Goal: Check status

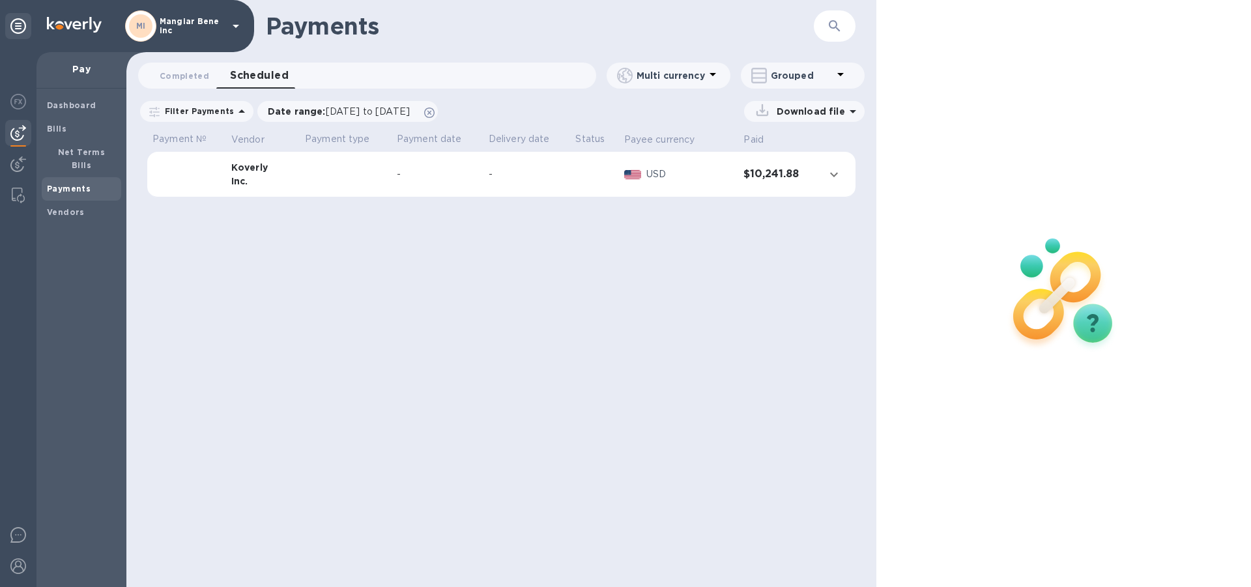
click at [236, 24] on icon at bounding box center [236, 26] width 16 height 16
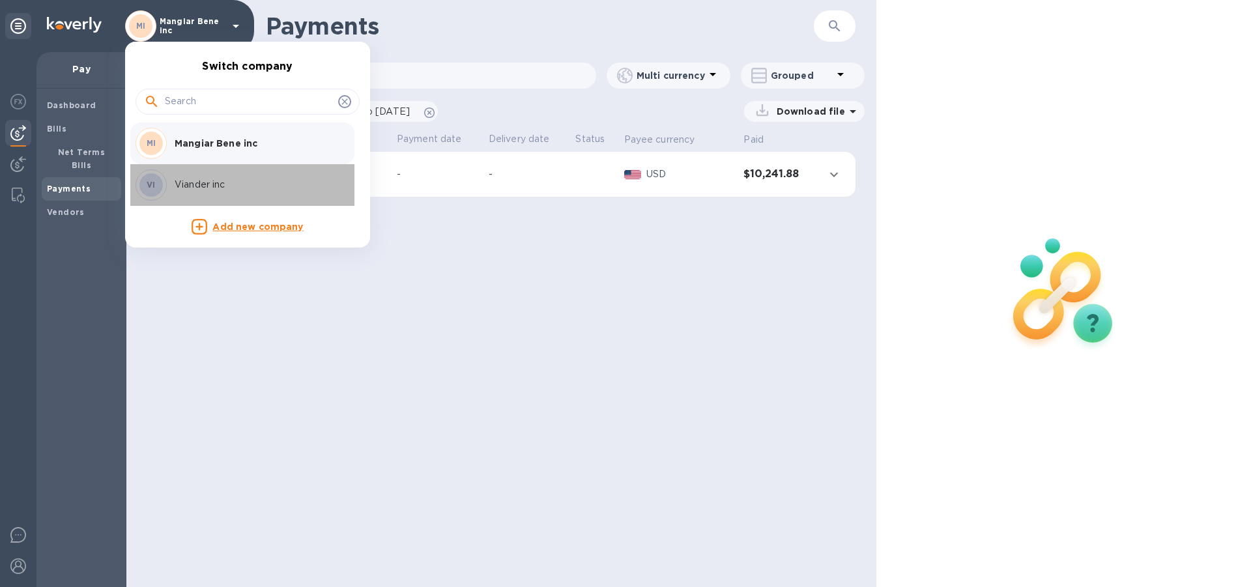
click at [220, 184] on p "Viander inc" at bounding box center [257, 185] width 164 height 14
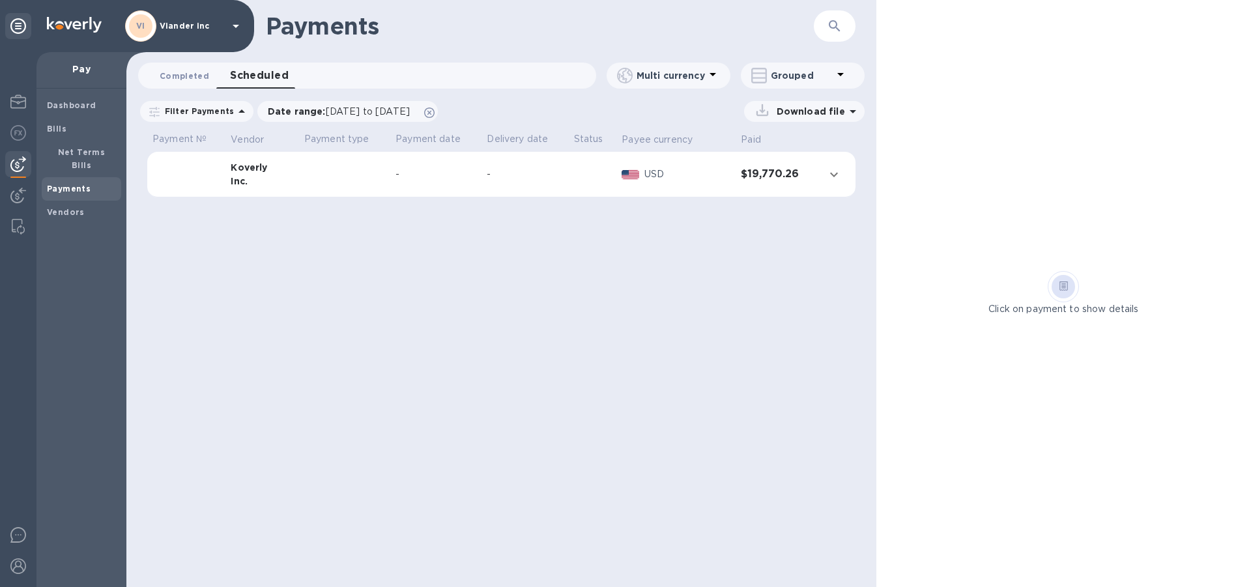
click at [182, 74] on span "Completed 0" at bounding box center [185, 76] width 50 height 14
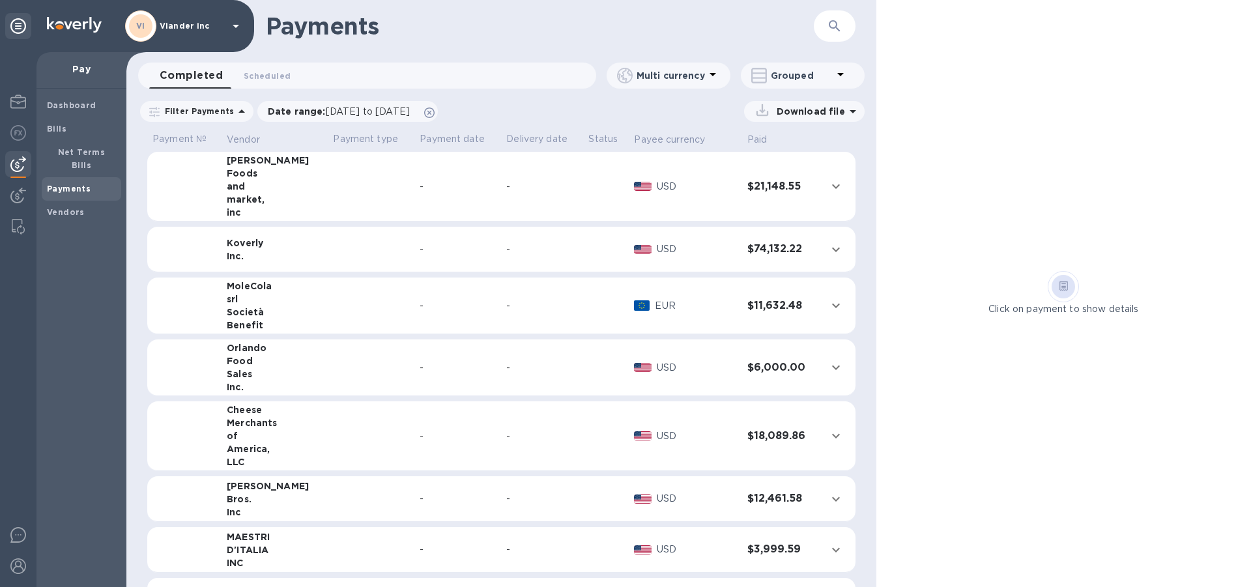
click at [334, 184] on td at bounding box center [371, 187] width 87 height 70
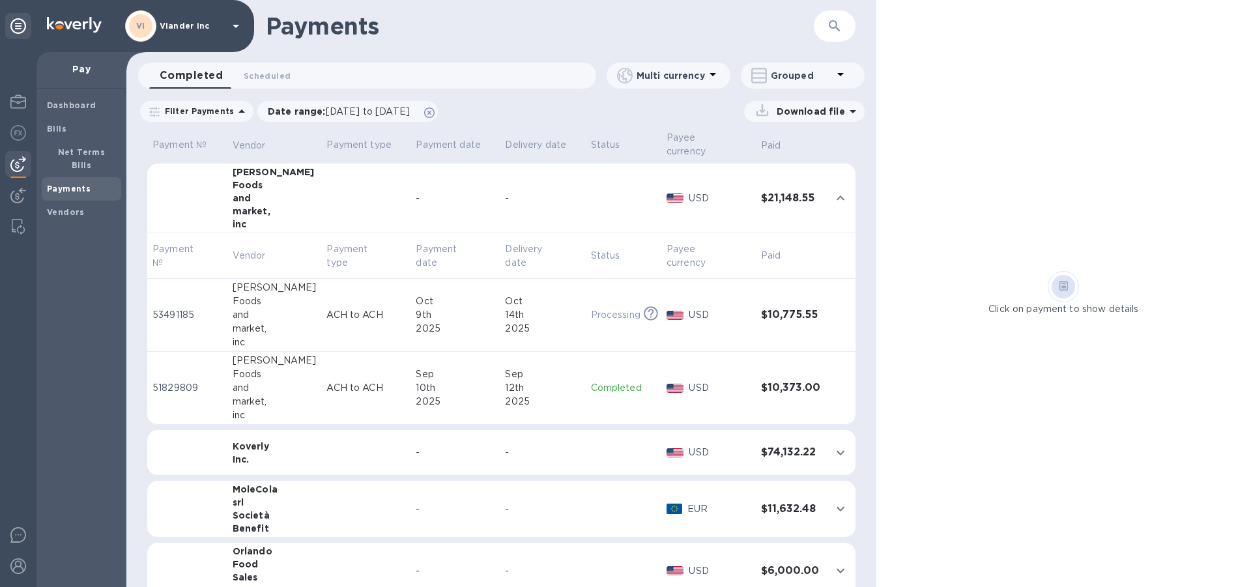
click at [322, 501] on td at bounding box center [365, 509] width 89 height 57
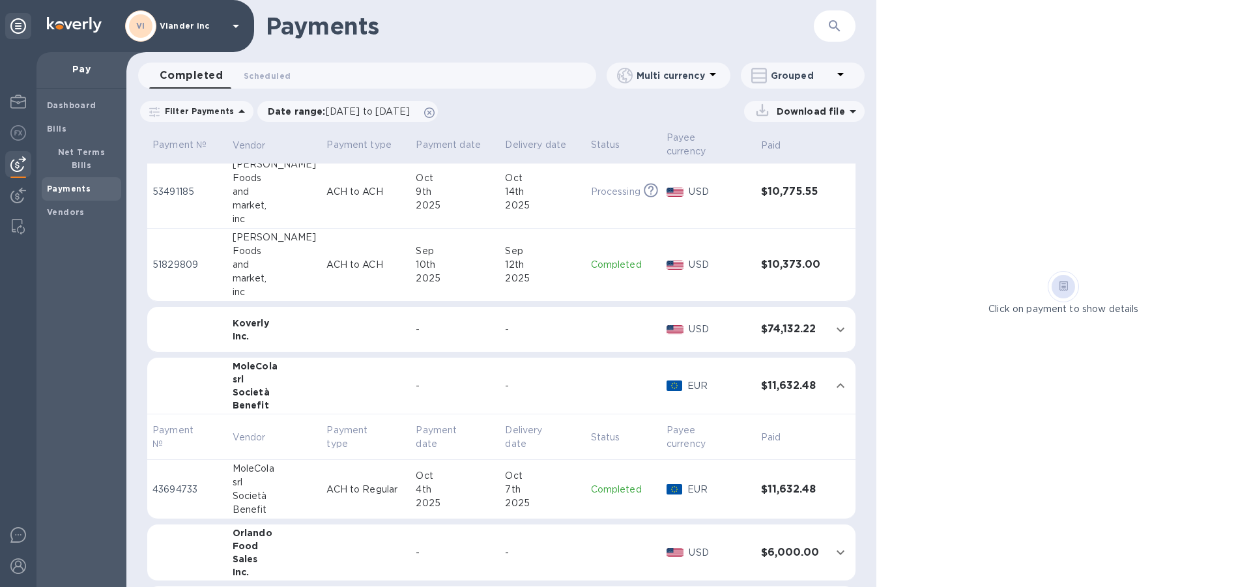
scroll to position [130, 0]
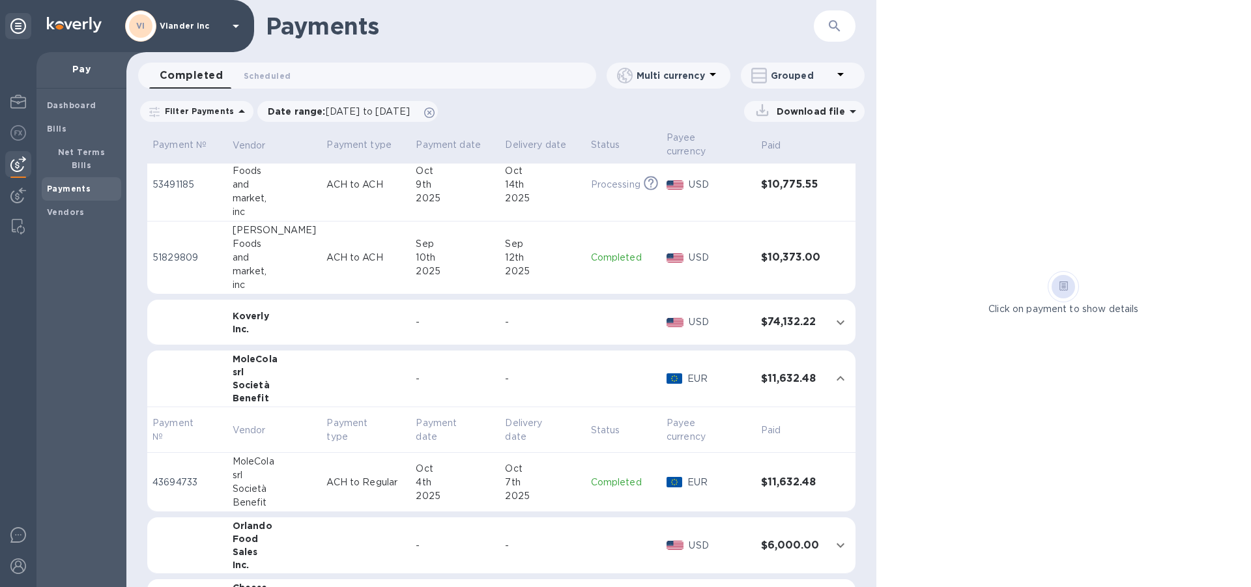
click at [597, 476] on p "Completed" at bounding box center [623, 483] width 65 height 14
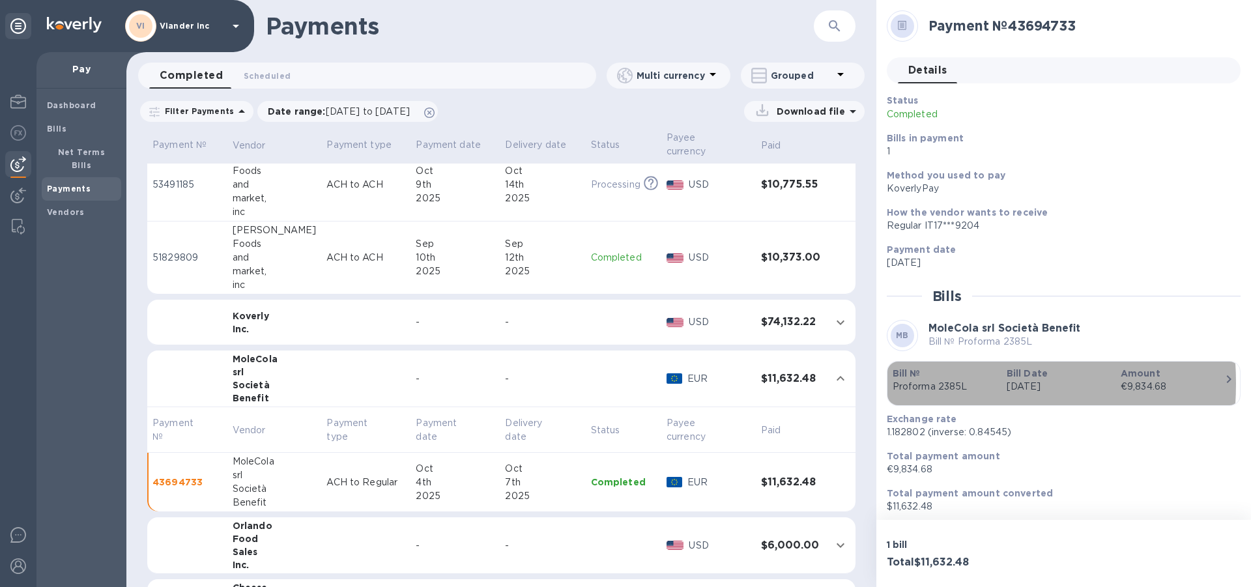
click at [915, 383] on p "Proforma 2385L" at bounding box center [945, 387] width 104 height 14
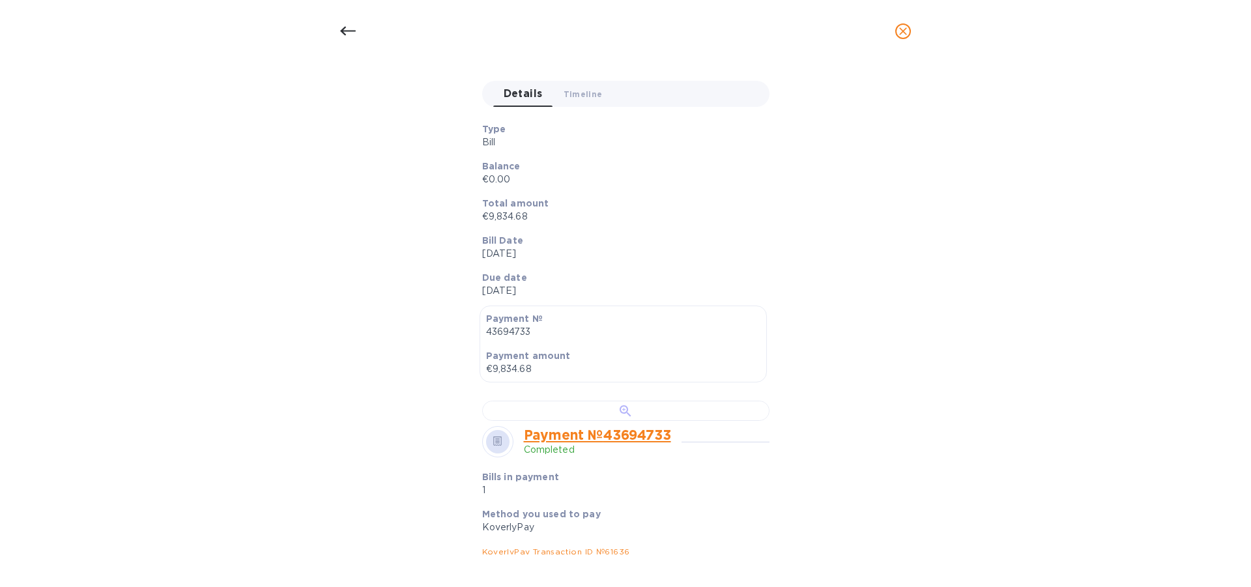
scroll to position [196, 0]
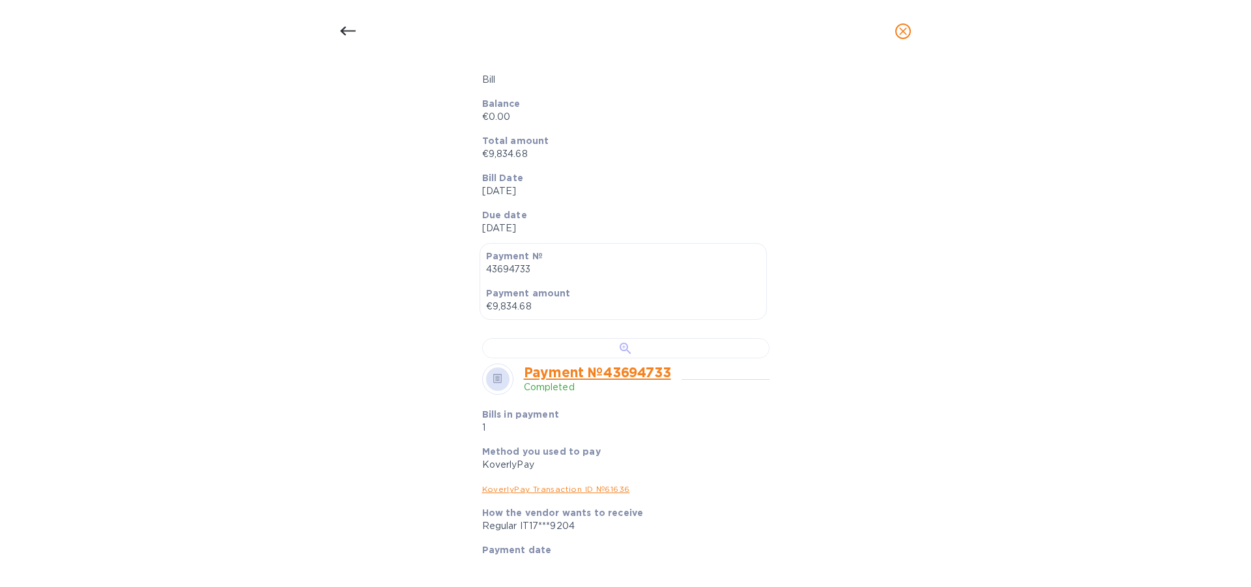
click at [547, 358] on div at bounding box center [625, 348] width 287 height 20
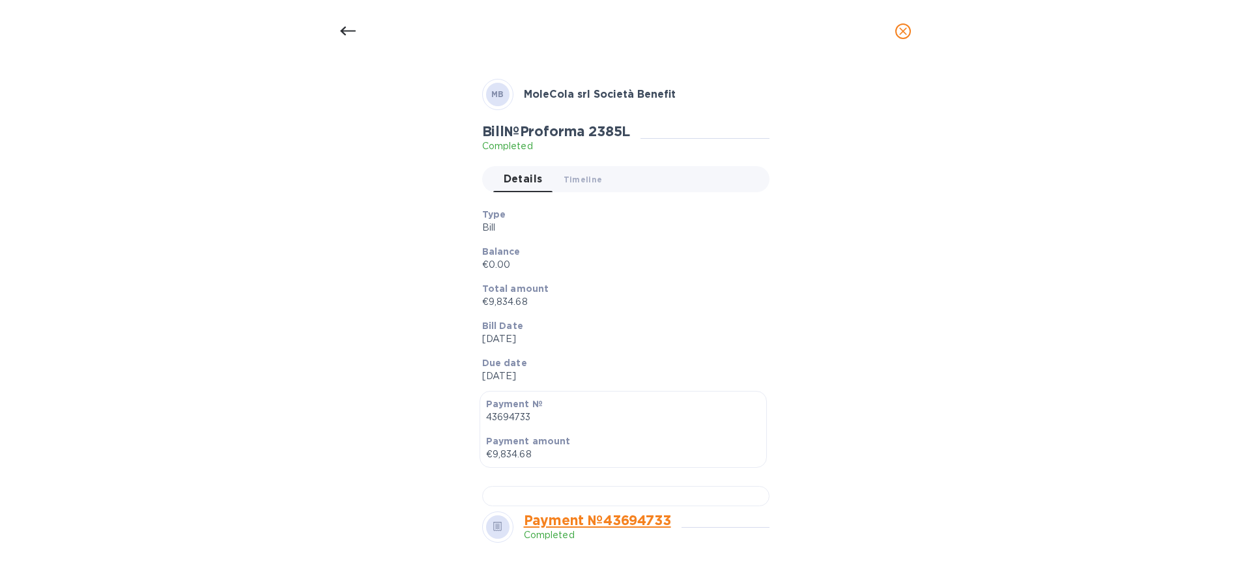
scroll to position [0, 0]
